Goal: Task Accomplishment & Management: Use online tool/utility

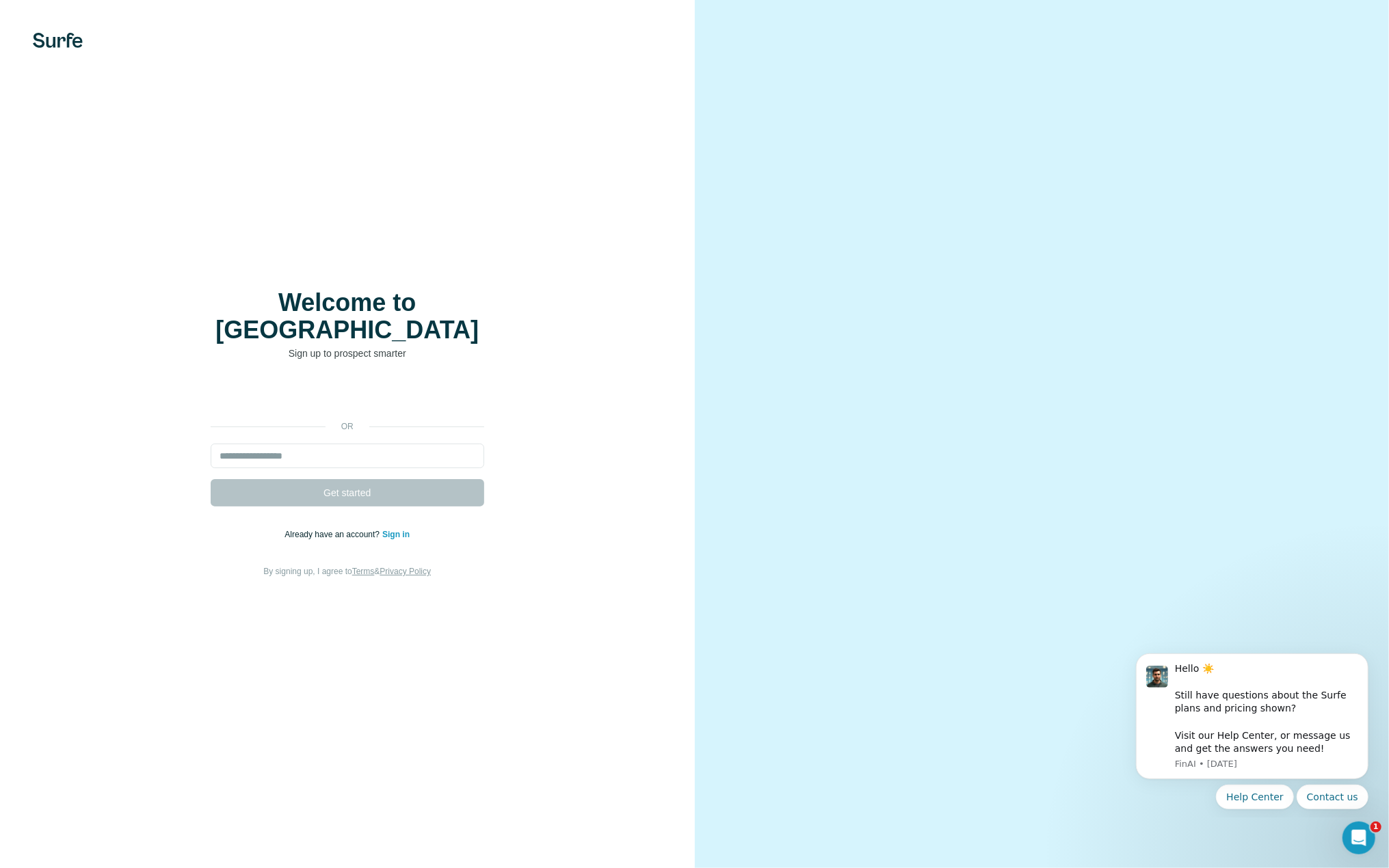
click at [524, 355] on div "Welcome to Surfe Sign up to prospect smarter or Get started Already have an acc…" at bounding box center [347, 434] width 640 height 290
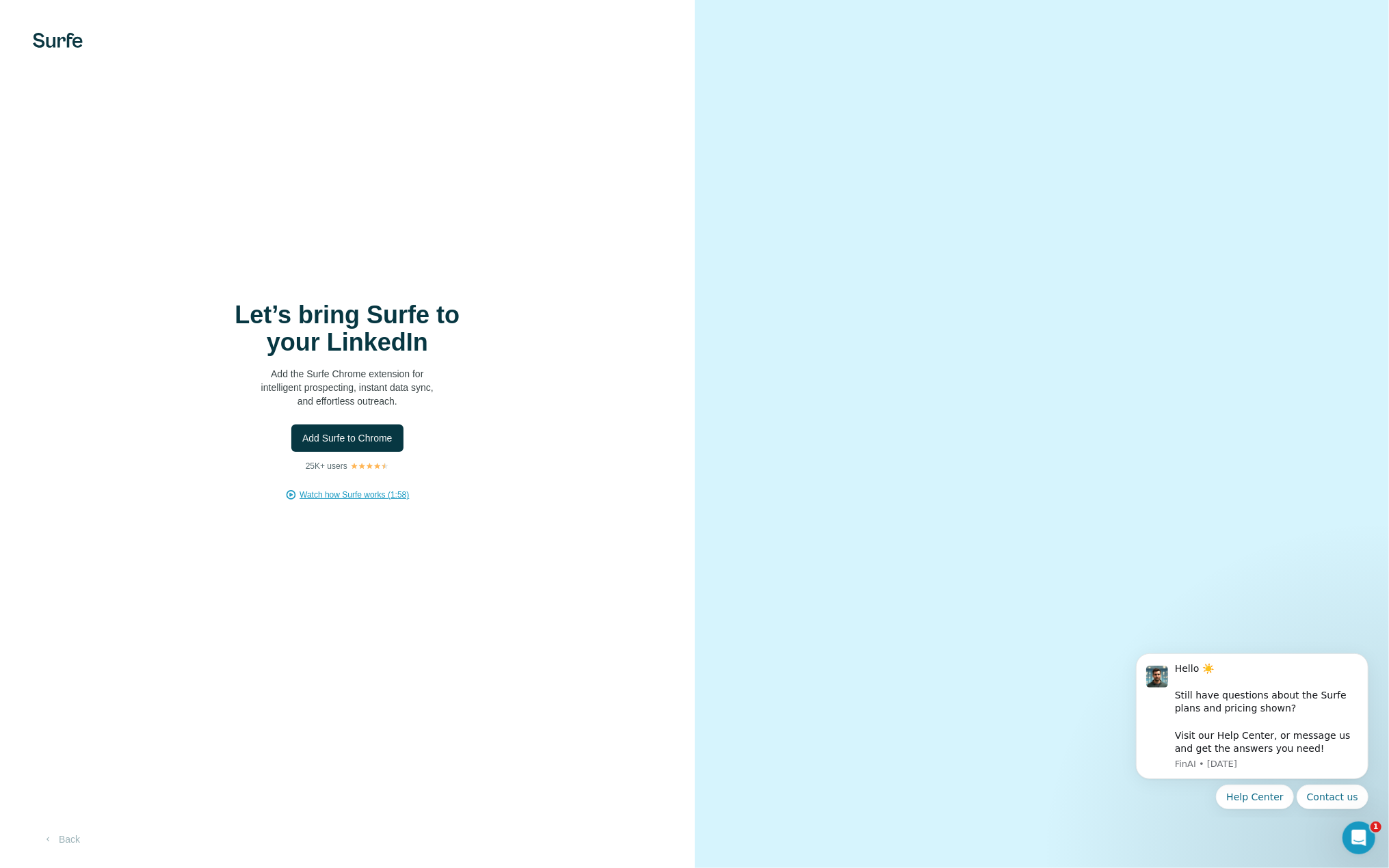
click at [371, 493] on span "Watch how Surfe works (1:58)" at bounding box center [354, 495] width 109 height 12
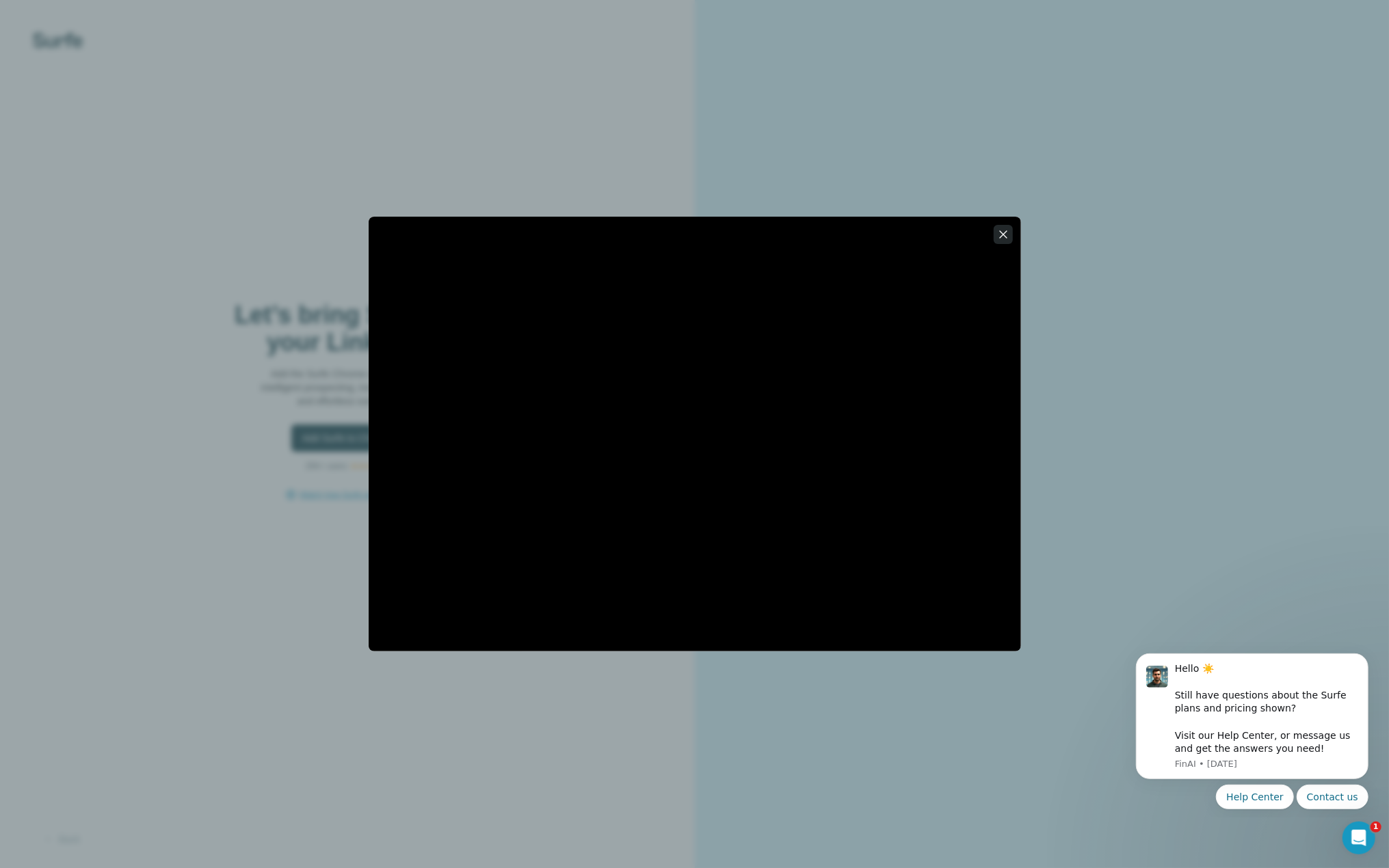
click at [996, 236] on icon "button" at bounding box center [1003, 235] width 14 height 14
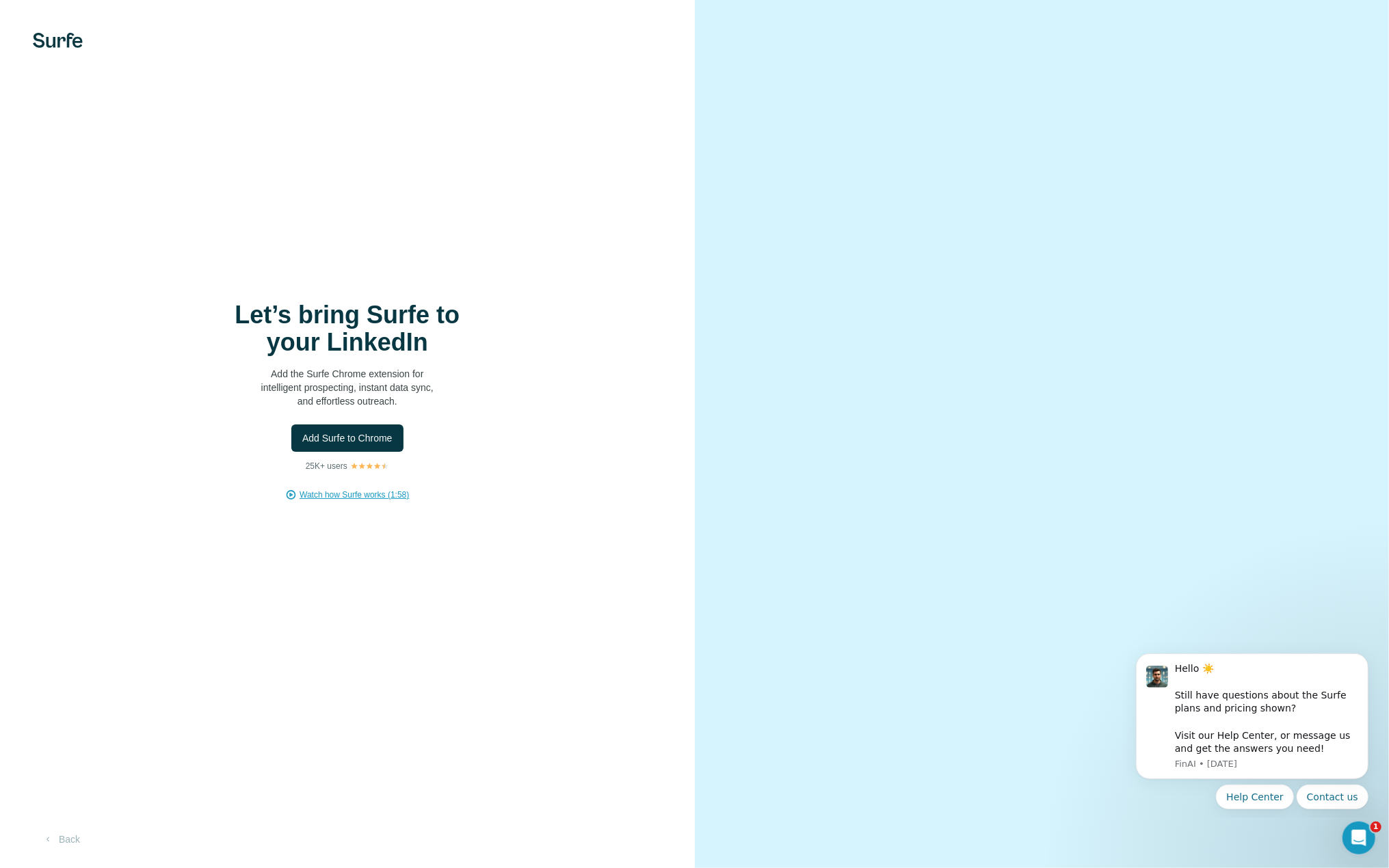
click at [550, 344] on div "Let’s bring Surfe to your LinkedIn Add the Surfe Chrome extension for intellige…" at bounding box center [347, 401] width 640 height 200
click at [338, 440] on span "Add Surfe to Chrome" at bounding box center [347, 438] width 91 height 14
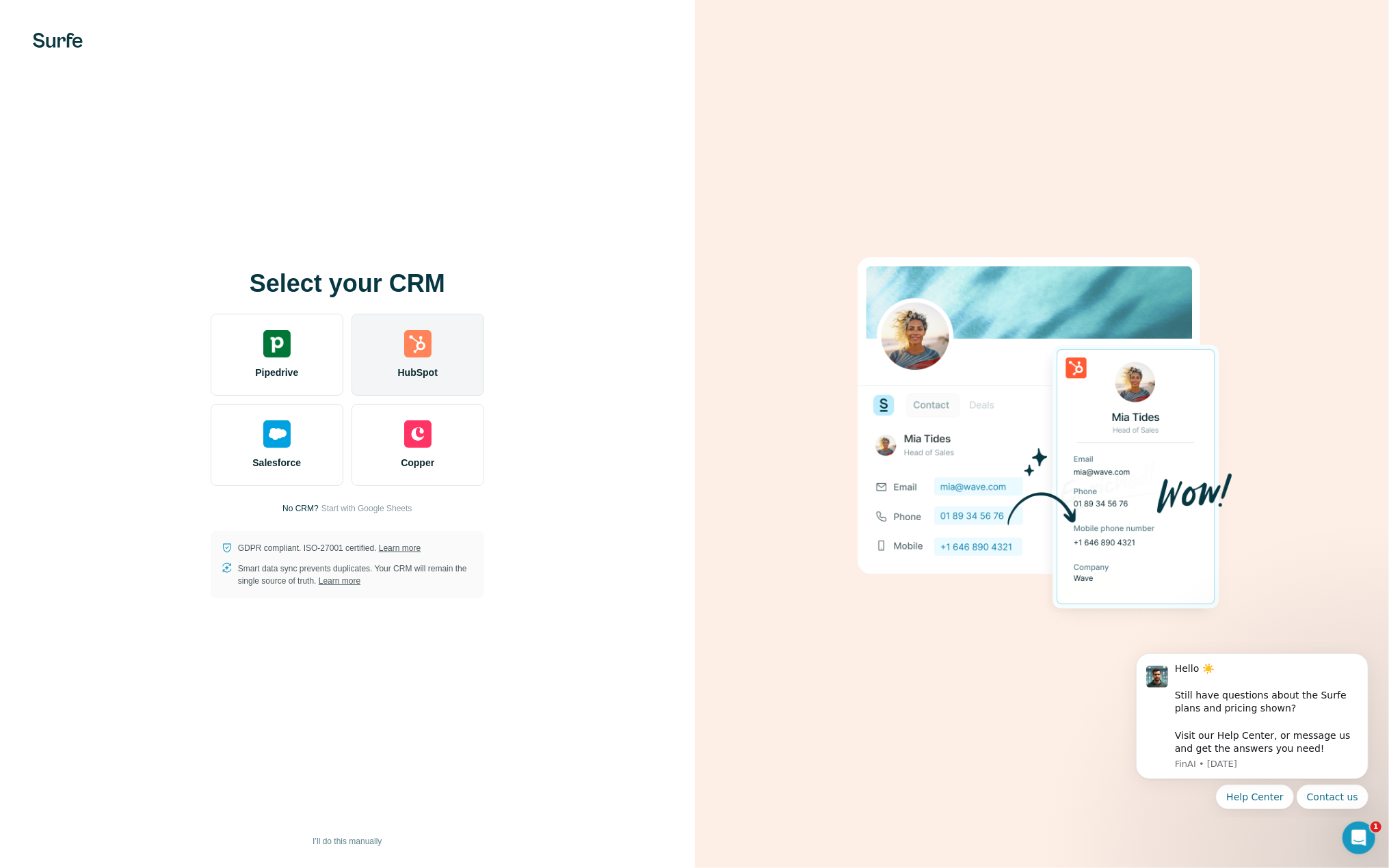
click at [427, 366] on span "HubSpot" at bounding box center [417, 373] width 40 height 14
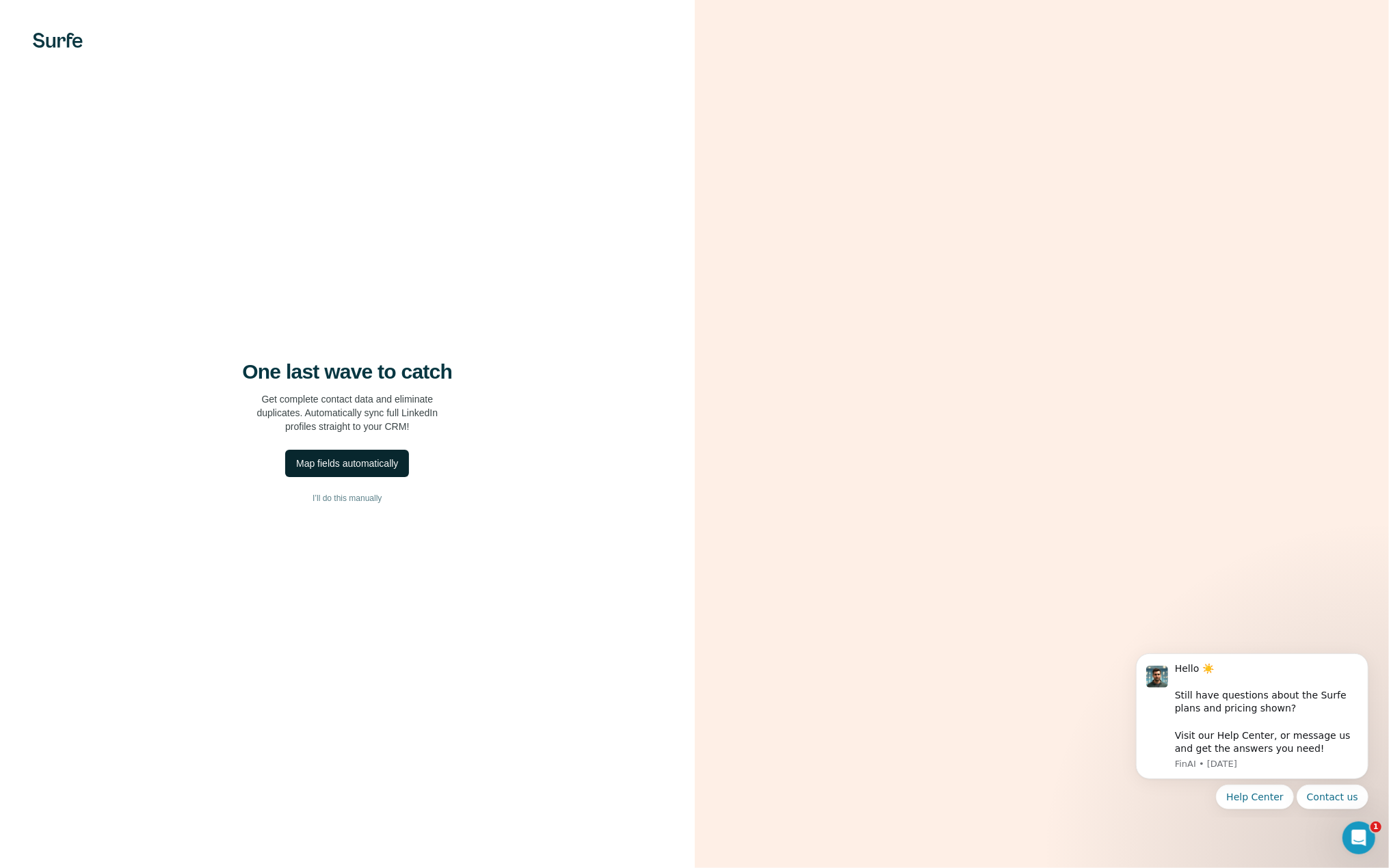
click at [398, 458] on div "Map fields automatically" at bounding box center [347, 464] width 102 height 14
